Goal: Download file/media

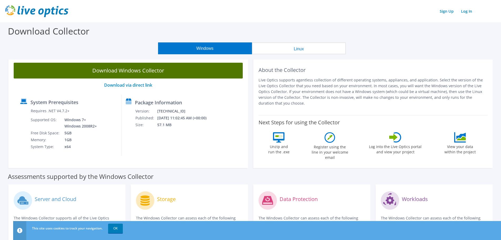
click at [115, 68] on link "Download Windows Collector" at bounding box center [128, 71] width 229 height 16
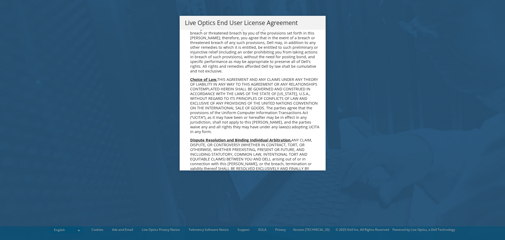
scroll to position [1990, 0]
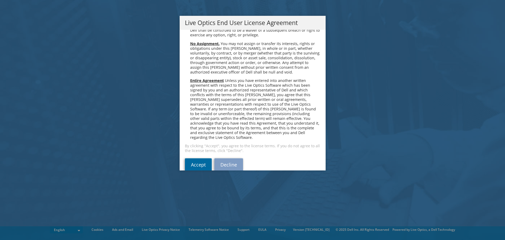
click at [206, 158] on link "Accept" at bounding box center [198, 164] width 27 height 13
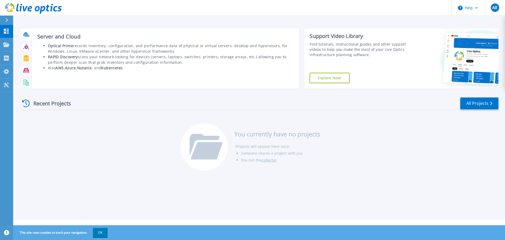
click at [25, 37] on icon at bounding box center [26, 34] width 6 height 6
click at [28, 36] on icon at bounding box center [26, 36] width 5 height 2
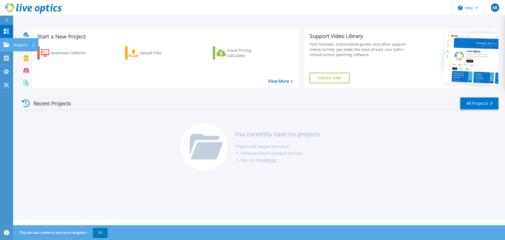
click at [8, 46] on icon at bounding box center [6, 44] width 6 height 4
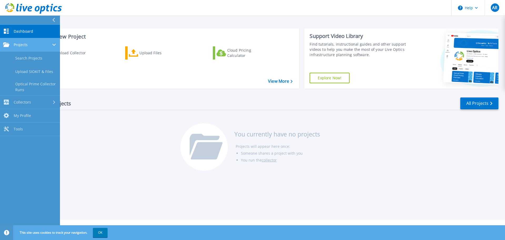
click at [8, 46] on icon at bounding box center [6, 44] width 6 height 4
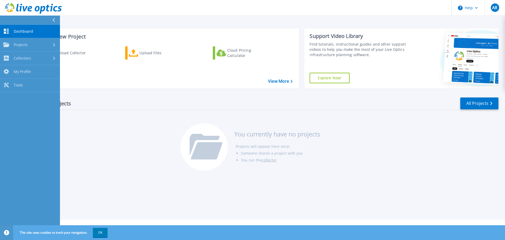
click at [12, 33] on link "Dashboard Dashboard" at bounding box center [30, 31] width 60 height 13
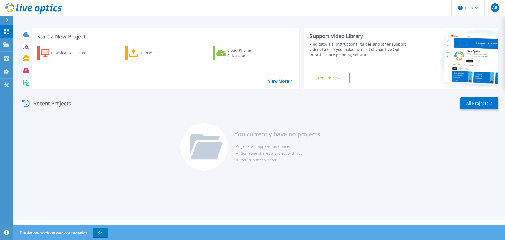
click at [84, 105] on div "Recent Projects All Projects" at bounding box center [259, 103] width 478 height 13
click at [151, 96] on div "Recent Projects All Projects You currently have no projects Projects will appea…" at bounding box center [259, 134] width 478 height 83
click at [280, 85] on div "Download Collector Upload Files Cloud Pricing Calculator" at bounding box center [165, 64] width 264 height 44
click at [270, 81] on link "View More" at bounding box center [280, 81] width 24 height 5
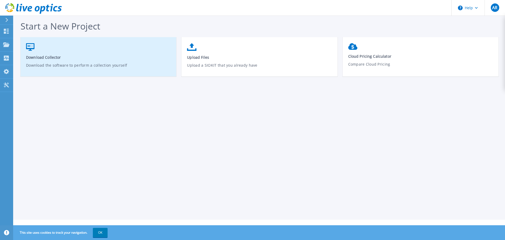
click at [81, 56] on span "Download Collector" at bounding box center [98, 57] width 145 height 5
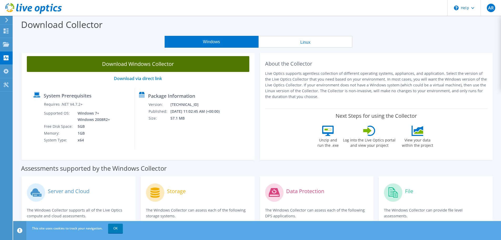
click at [170, 66] on link "Download Windows Collector" at bounding box center [138, 64] width 223 height 16
